Goal: Information Seeking & Learning: Find specific page/section

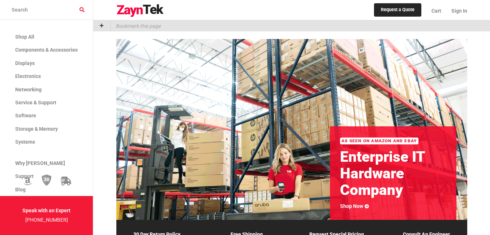
click at [219, 21] on div "Bookmark this page" at bounding box center [291, 25] width 396 height 11
click at [200, 25] on div "Bookmark this page" at bounding box center [291, 25] width 396 height 11
click at [29, 34] on span "Shop All" at bounding box center [24, 37] width 19 height 6
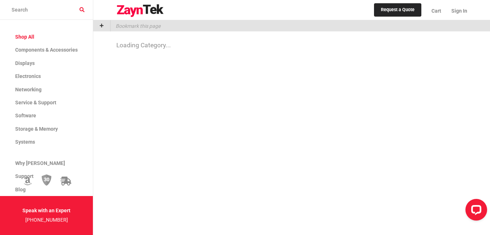
click at [162, 46] on p "Loading Category..." at bounding box center [291, 45] width 351 height 13
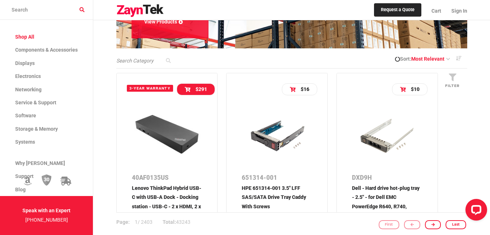
scroll to position [144, 0]
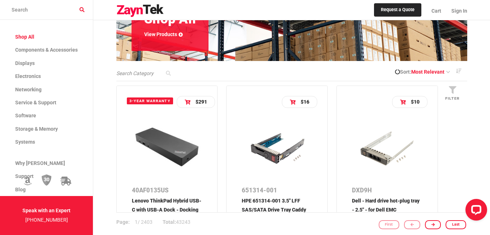
click at [175, 77] on div "Sort: Most Relevant" at bounding box center [291, 71] width 351 height 20
click at [176, 71] on div "Sort: Most Relevant" at bounding box center [291, 71] width 351 height 10
click at [146, 73] on input "search" at bounding box center [145, 74] width 58 height 8
paste input "0CMPGM-NOB"
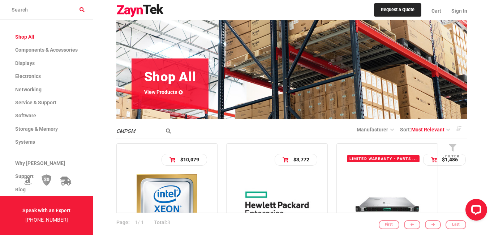
scroll to position [72, 0]
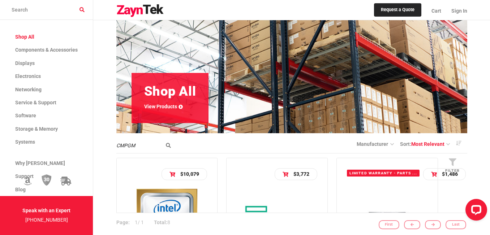
click at [139, 146] on input "CMPGM" at bounding box center [145, 146] width 58 height 8
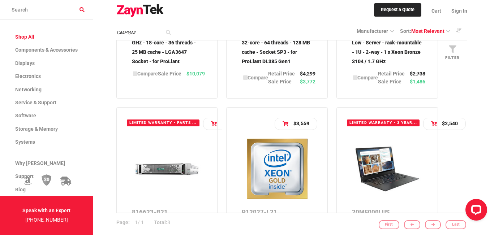
scroll to position [144, 0]
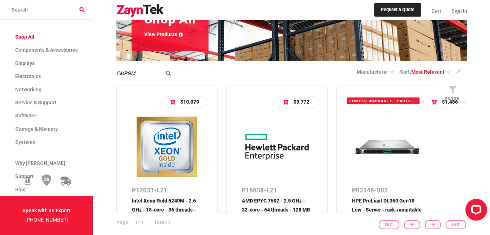
click at [137, 75] on input "CMPGM" at bounding box center [145, 74] width 58 height 8
click at [153, 74] on input "0CMPGM" at bounding box center [145, 74] width 58 height 8
paste input "Dell 1100"
type input "Dell 1100"
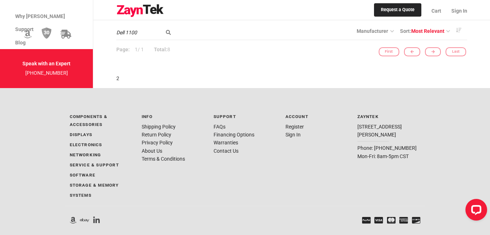
scroll to position [824, 0]
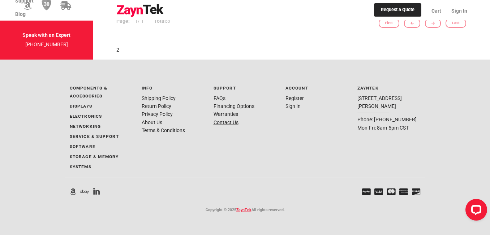
click at [215, 120] on link "Contact Us" at bounding box center [225, 123] width 25 height 6
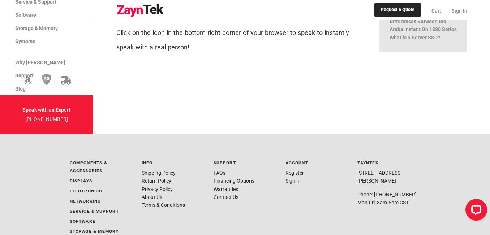
scroll to position [365, 0]
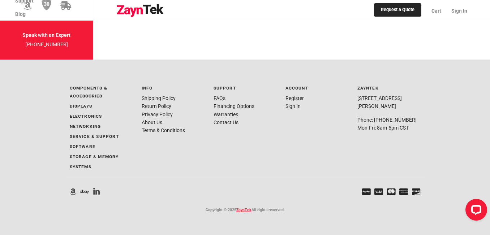
click at [83, 191] on icon at bounding box center [82, 192] width 13 height 8
click at [162, 113] on link "Privacy Policy" at bounding box center [157, 115] width 31 height 6
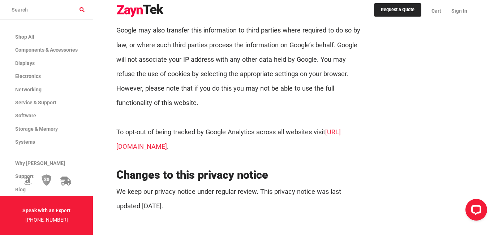
scroll to position [3159, 0]
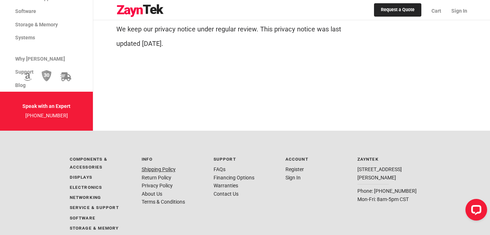
click at [156, 166] on link "Shipping Policy" at bounding box center [159, 169] width 34 height 6
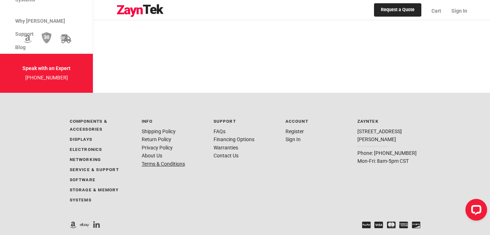
scroll to position [631, 0]
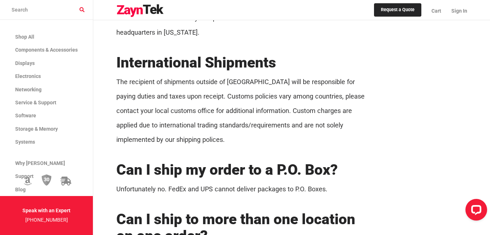
click at [158, 107] on p "The recipient of shipments outside of [GEOGRAPHIC_DATA] will be responsible for…" at bounding box center [240, 111] width 248 height 72
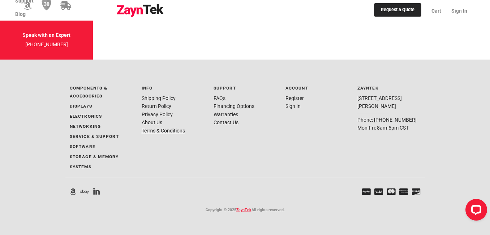
click at [160, 131] on link "Terms & Conditions" at bounding box center [163, 131] width 43 height 6
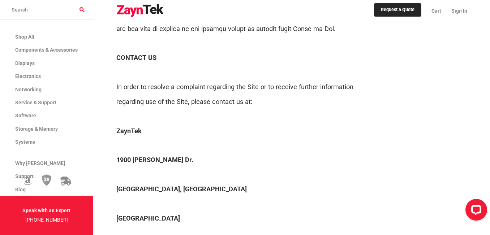
scroll to position [9660, 0]
